Goal: Task Accomplishment & Management: Manage account settings

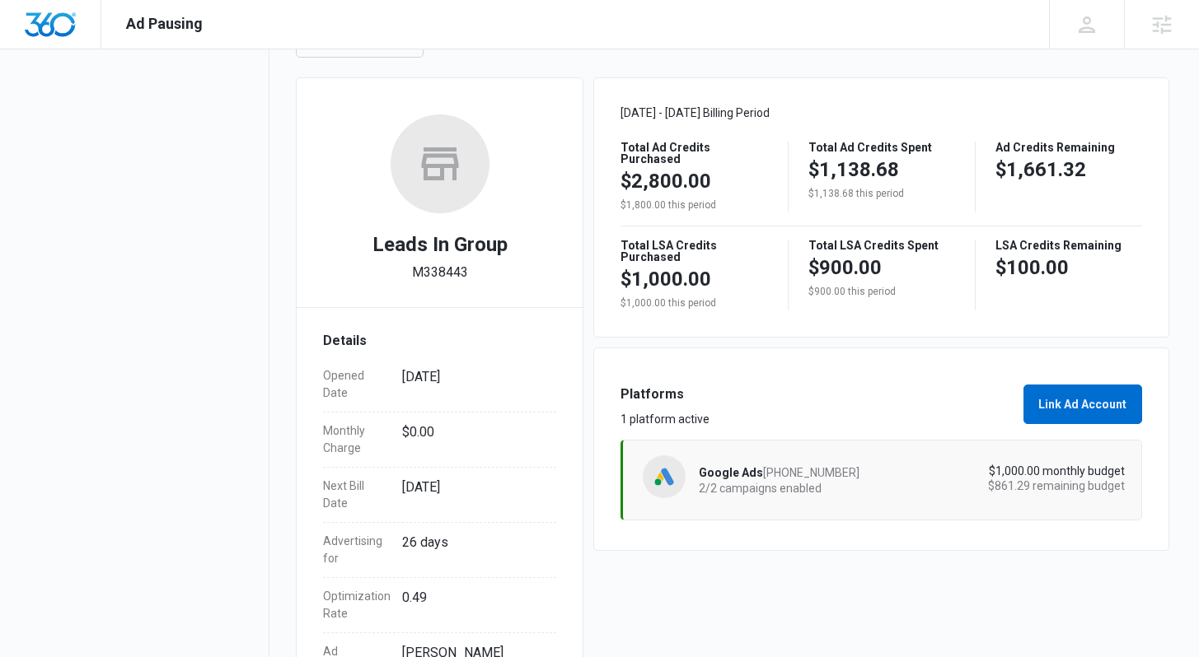
scroll to position [211, 0]
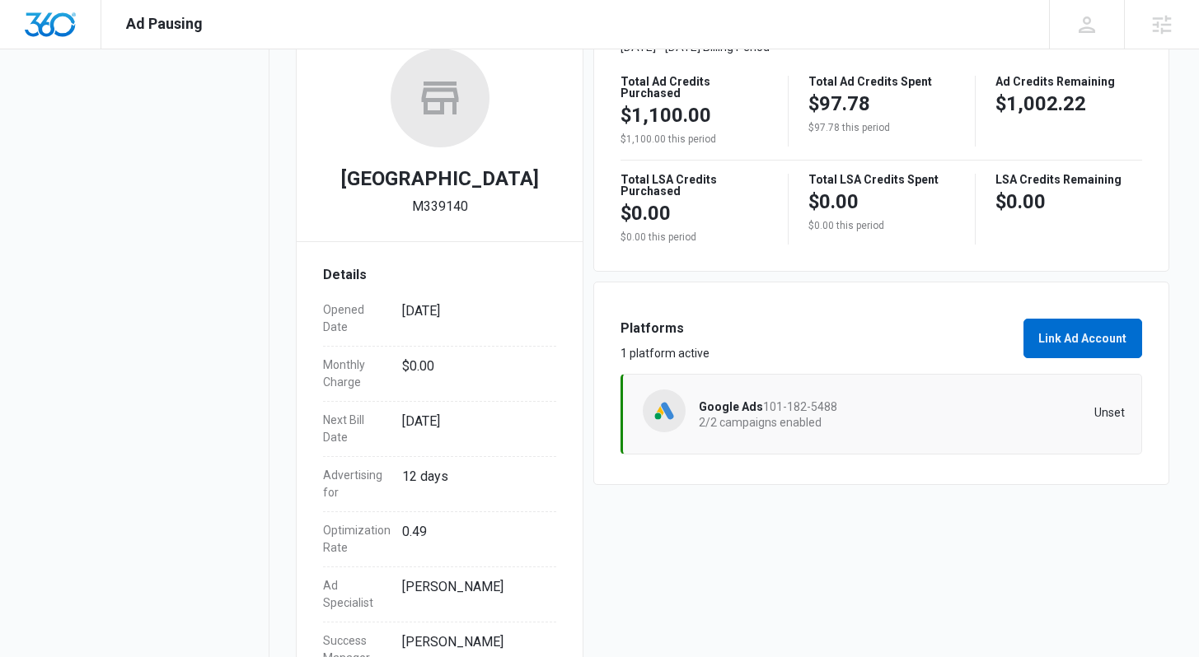
scroll to position [313, 0]
